Goal: Transaction & Acquisition: Purchase product/service

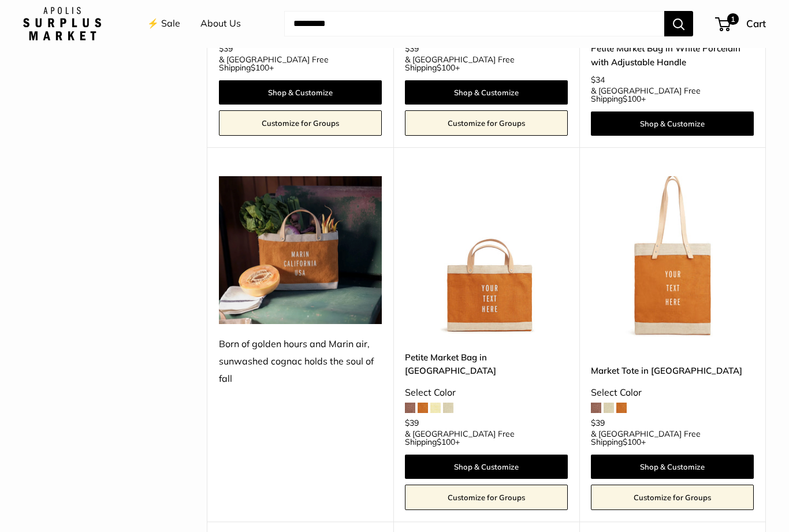
scroll to position [1539, 0]
click at [508, 234] on img at bounding box center [486, 257] width 163 height 163
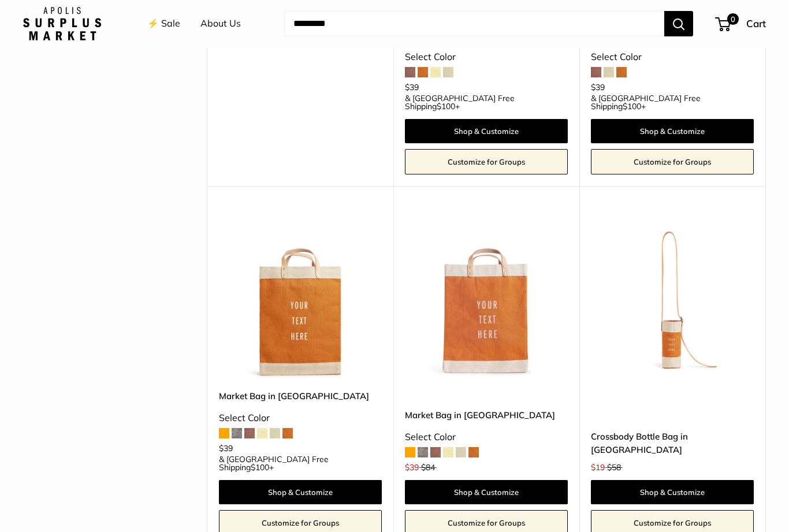
scroll to position [1875, 0]
click at [237, 428] on span at bounding box center [237, 433] width 10 height 10
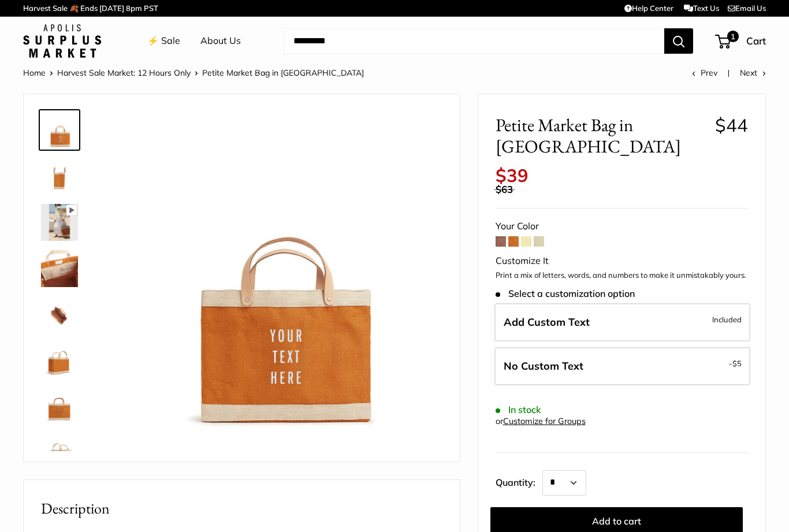
click at [728, 39] on span "1" at bounding box center [734, 37] width 12 height 12
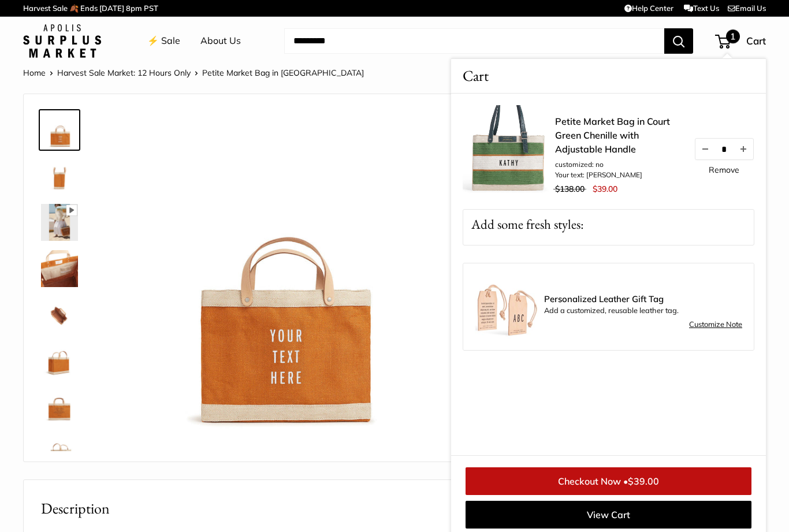
click at [730, 171] on link "Remove" at bounding box center [724, 170] width 31 height 8
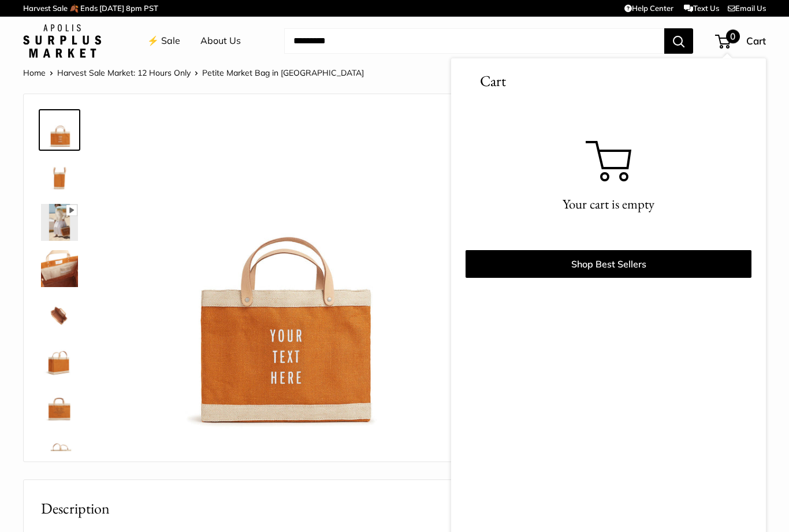
click at [66, 229] on img at bounding box center [59, 222] width 37 height 37
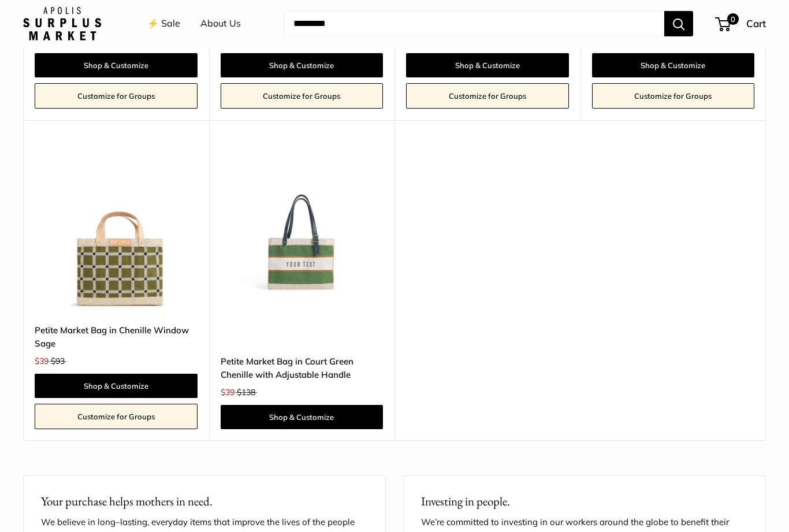
scroll to position [2452, 0]
